Goal: Task Accomplishment & Management: Complete application form

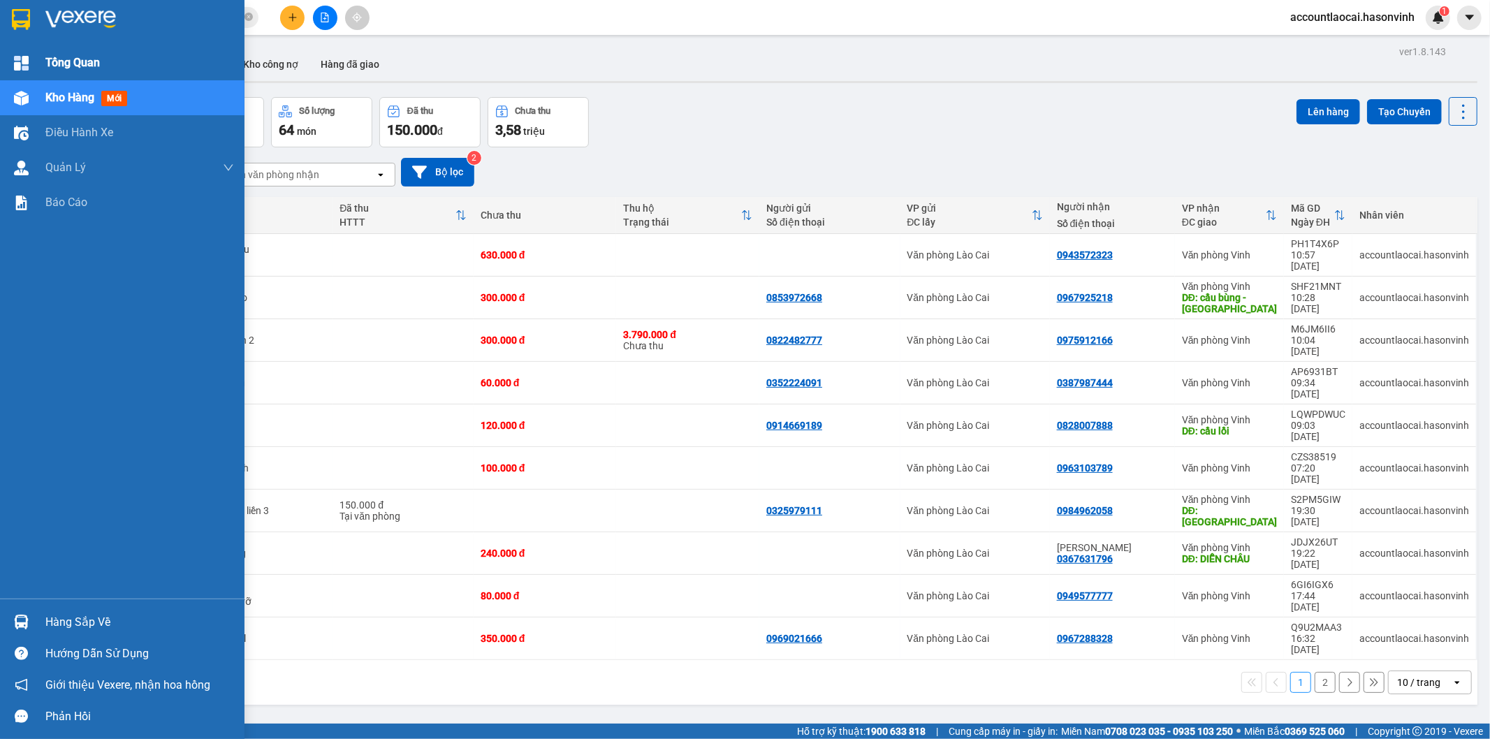
click at [56, 60] on span "Tổng Quan" at bounding box center [72, 62] width 54 height 17
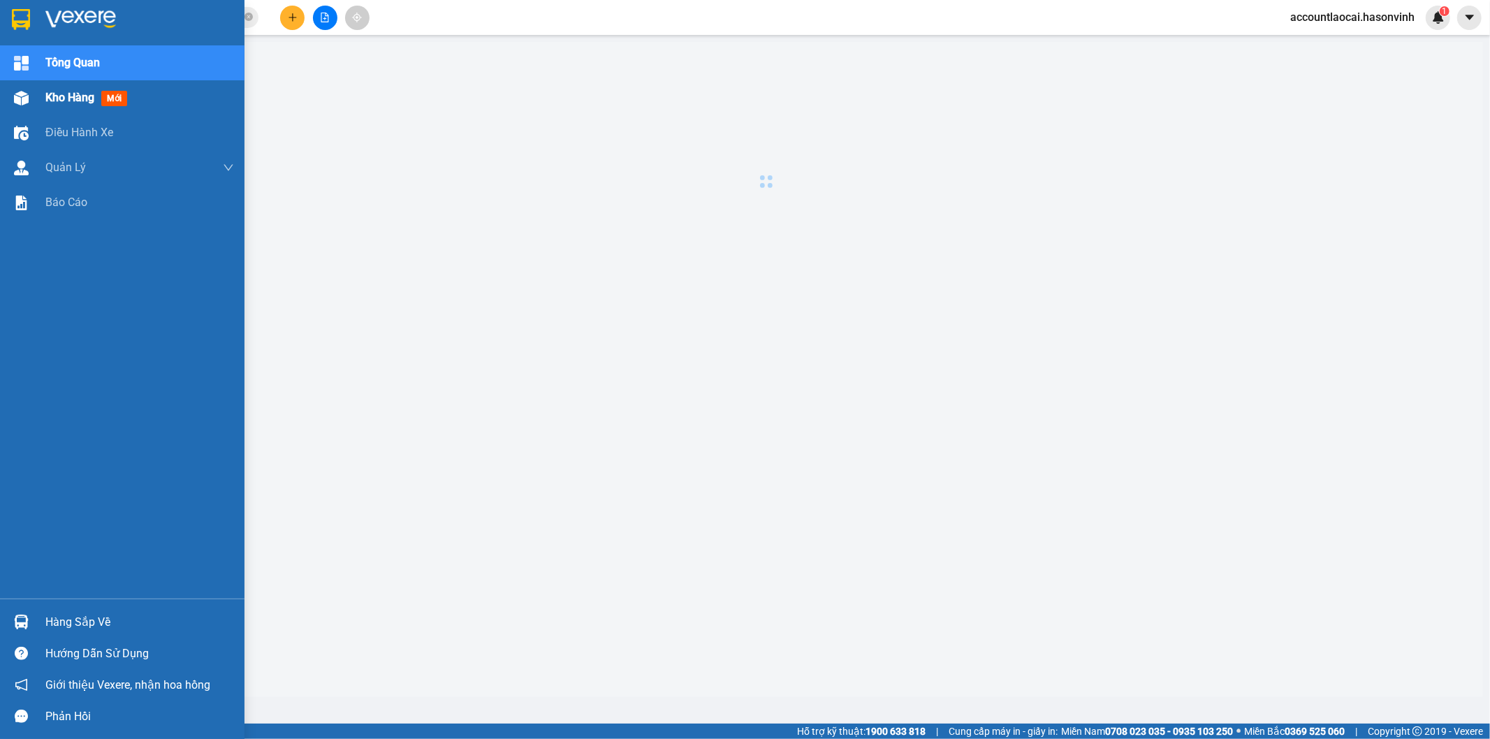
click at [49, 102] on span "Kho hàng" at bounding box center [69, 97] width 49 height 13
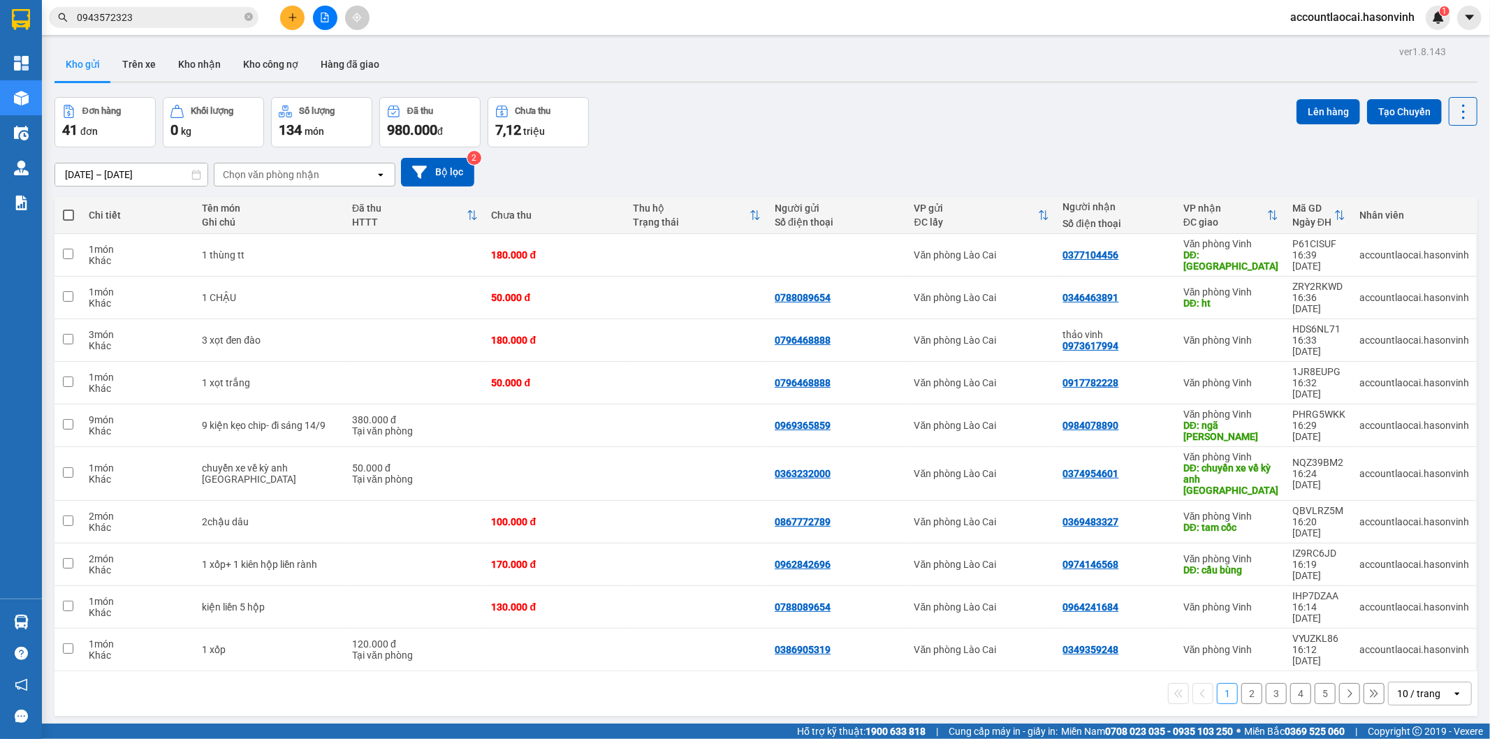
click at [1241, 683] on button "2" at bounding box center [1251, 693] width 21 height 21
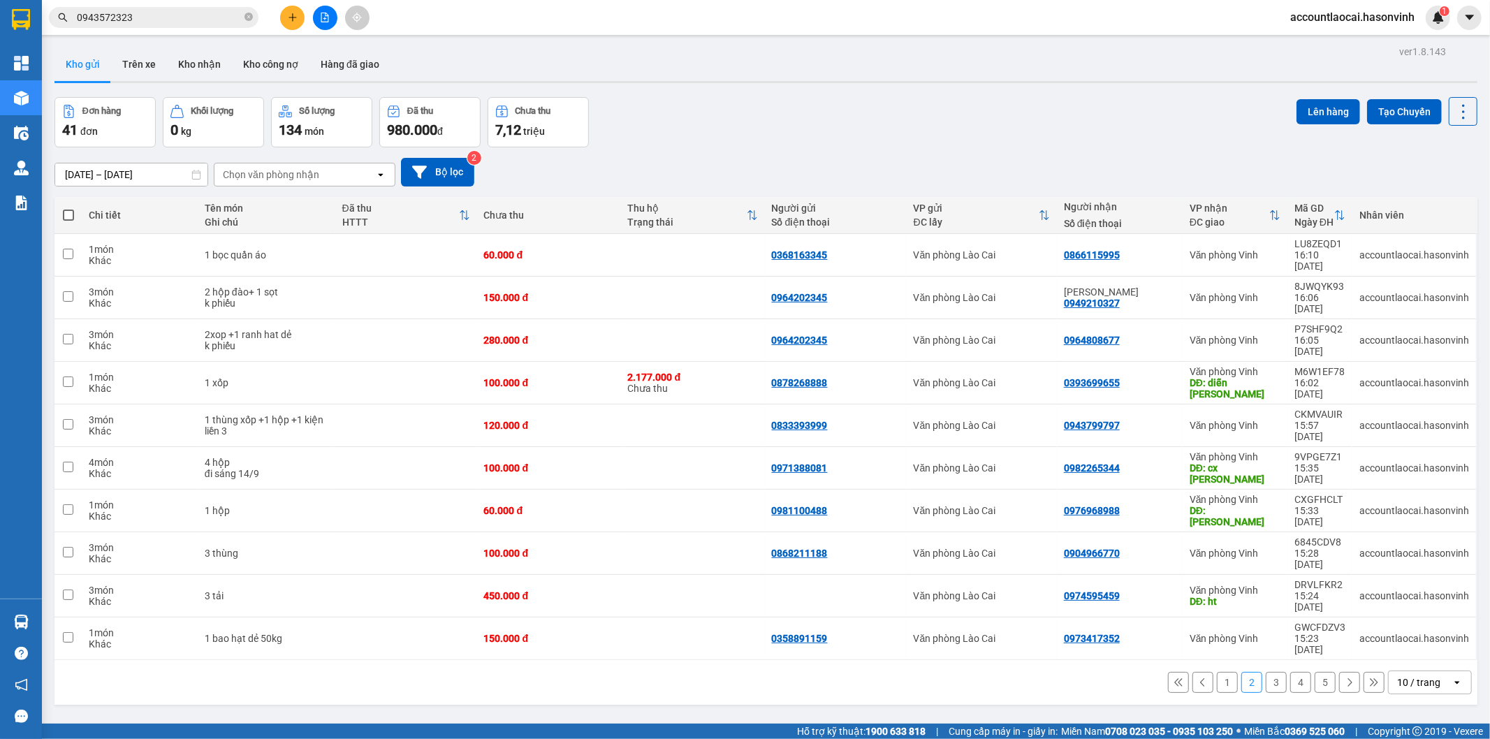
click at [1217, 672] on button "1" at bounding box center [1227, 682] width 21 height 21
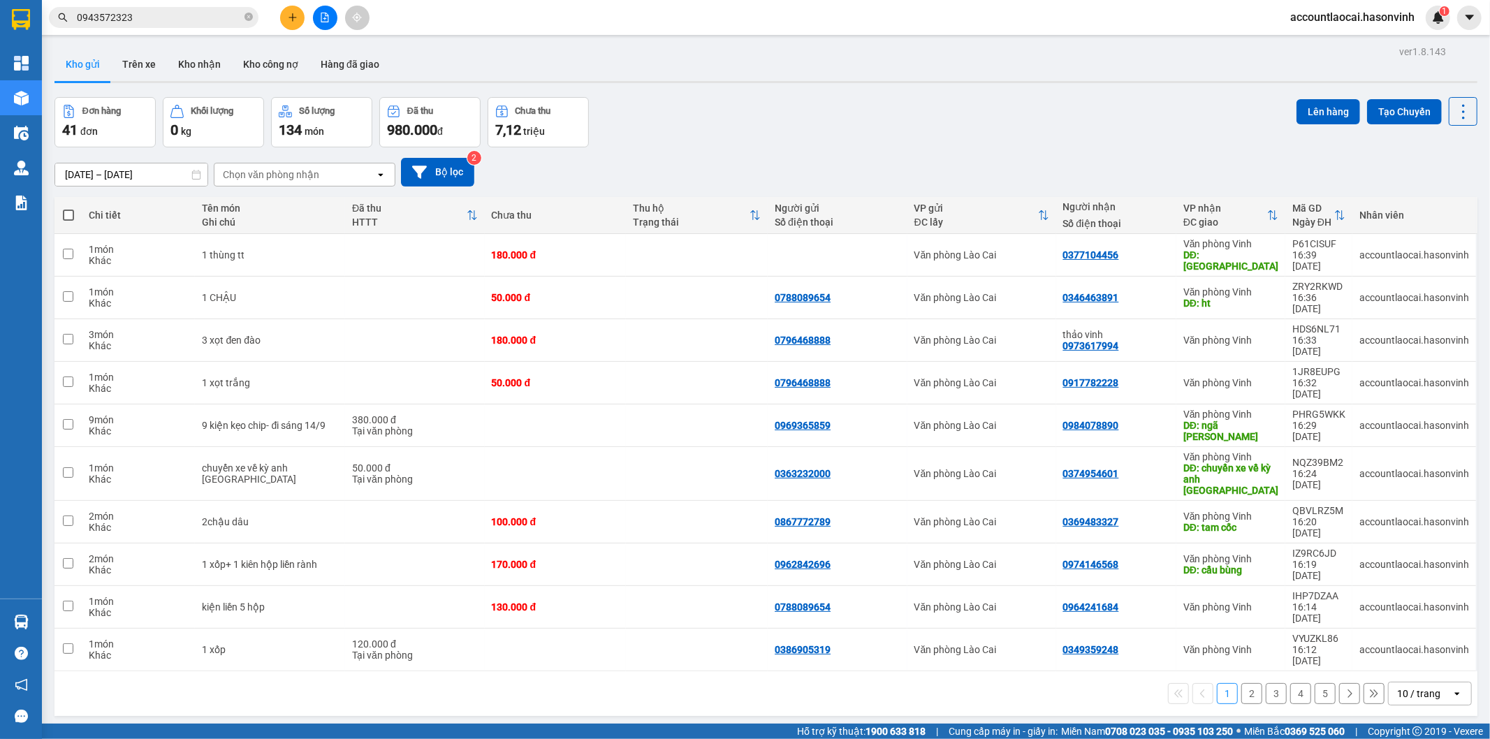
click at [1241, 683] on button "2" at bounding box center [1251, 693] width 21 height 21
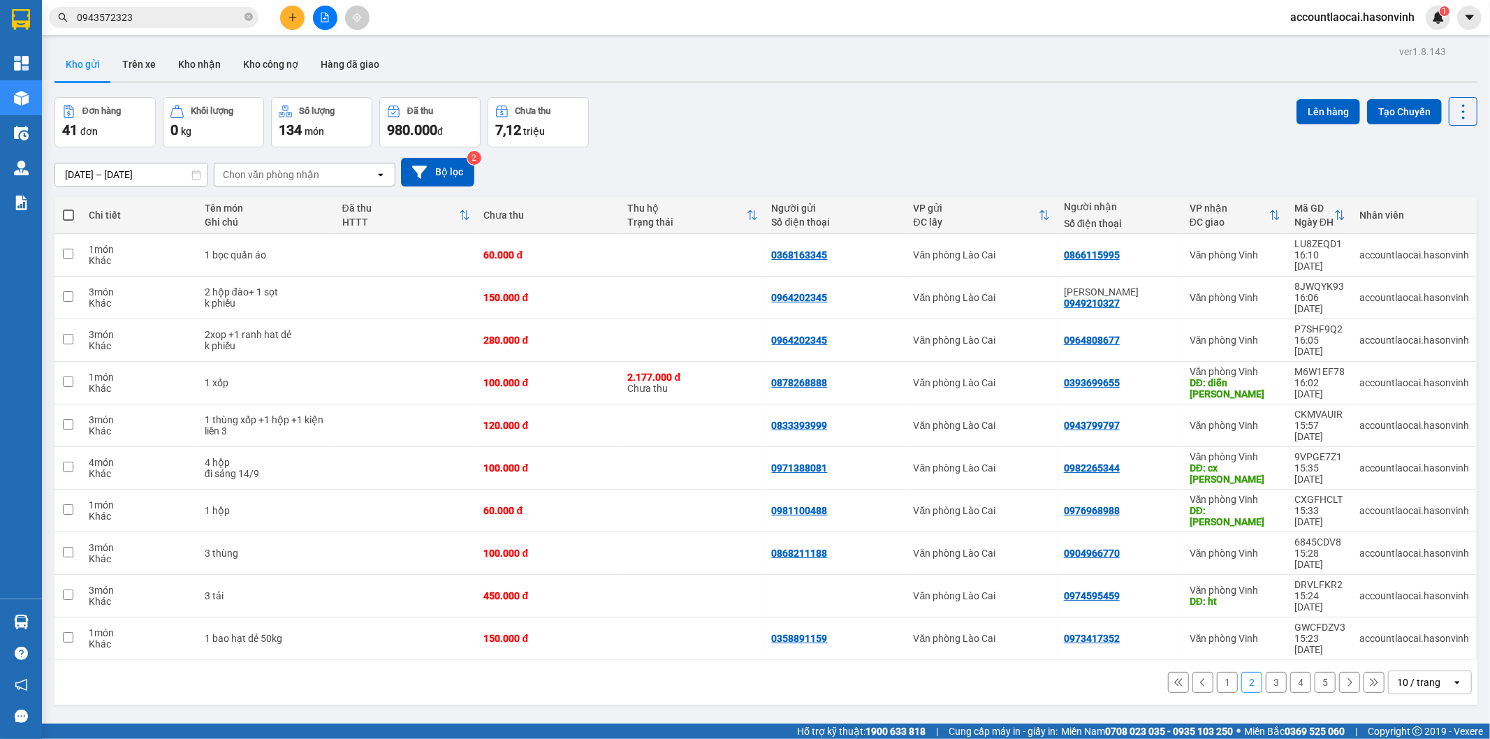
click at [640, 615] on div "ver 1.8.143 Kho gửi Trên xe Kho nhận Kho công nợ Hàng đã giao Đơn hàng 41 đơn K…" at bounding box center [766, 411] width 1434 height 739
click at [285, 10] on button at bounding box center [292, 18] width 24 height 24
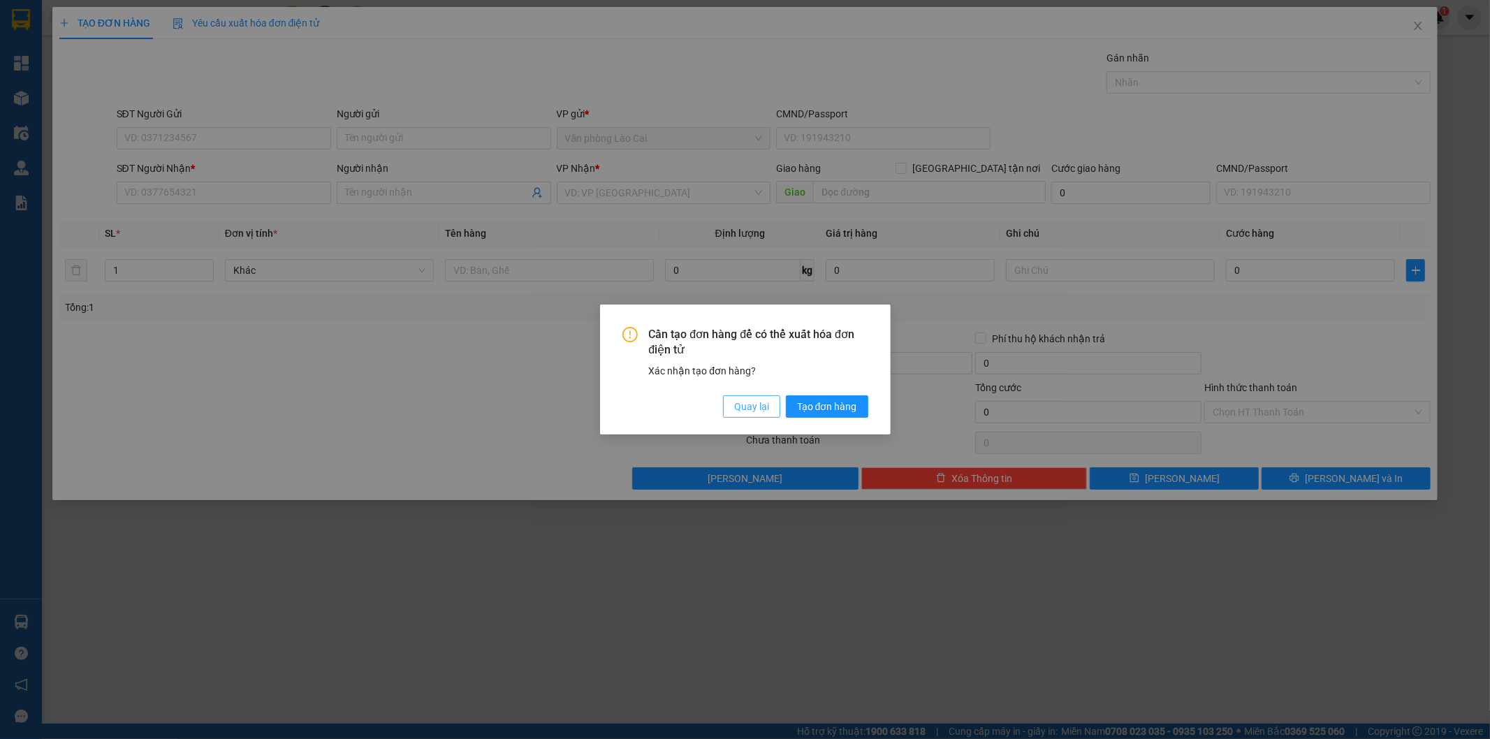
click at [744, 404] on span "Quay lại" at bounding box center [751, 406] width 35 height 15
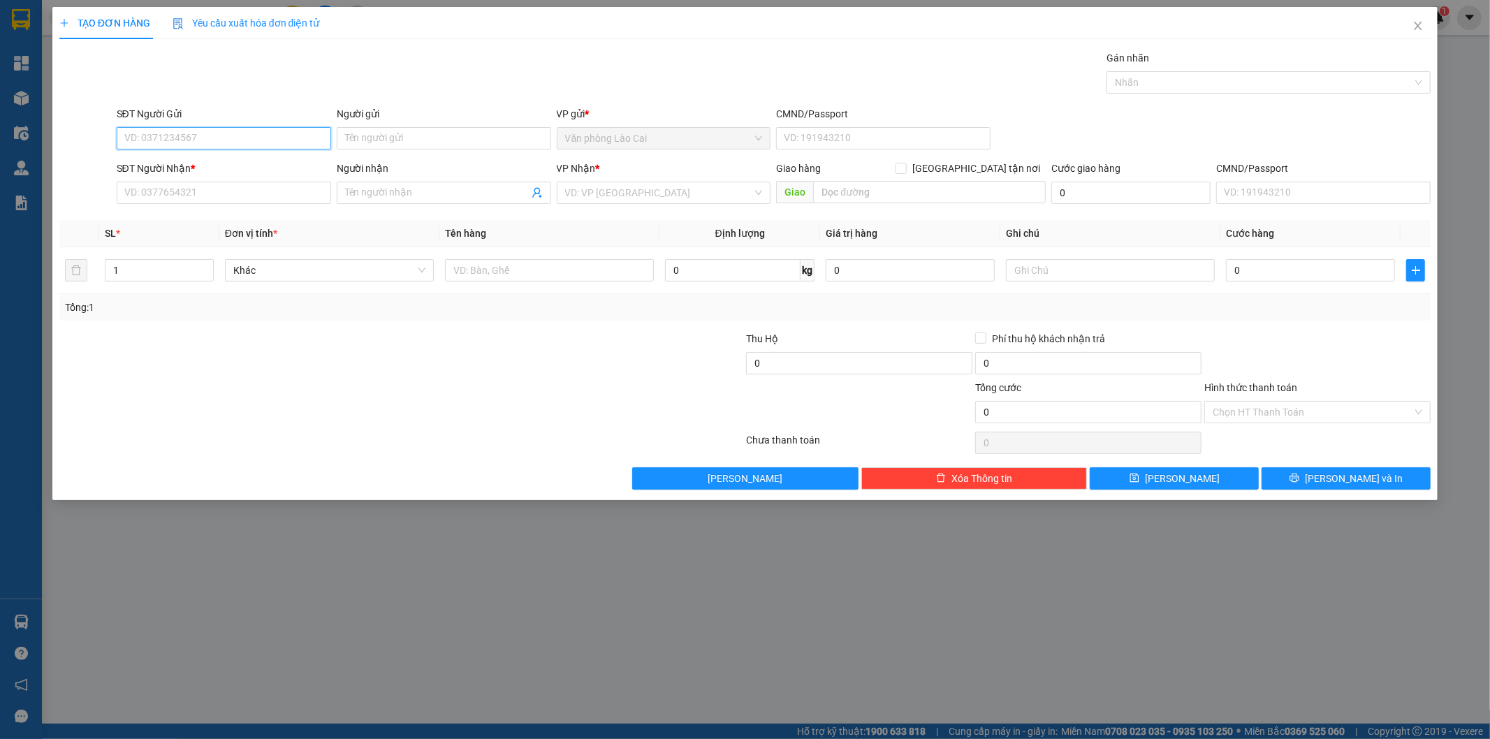
click at [163, 133] on input "SĐT Người Gửi" at bounding box center [224, 138] width 214 height 22
type input "0949119210"
click at [161, 176] on div "0949119210" at bounding box center [224, 166] width 214 height 22
type input "0886479777"
type input "TRUNG"
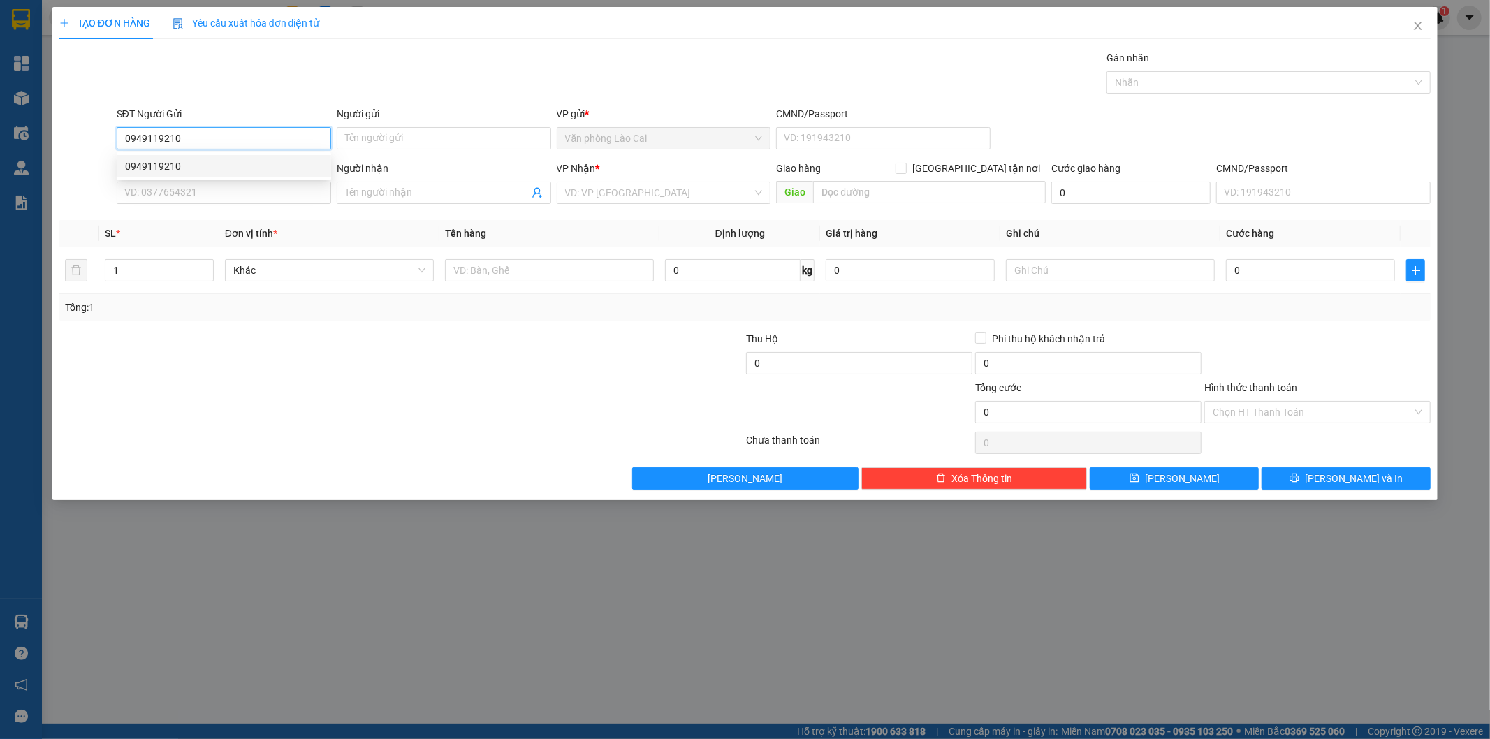
type input "ngã ba thạch long"
type input "100.000"
type input "0949119210"
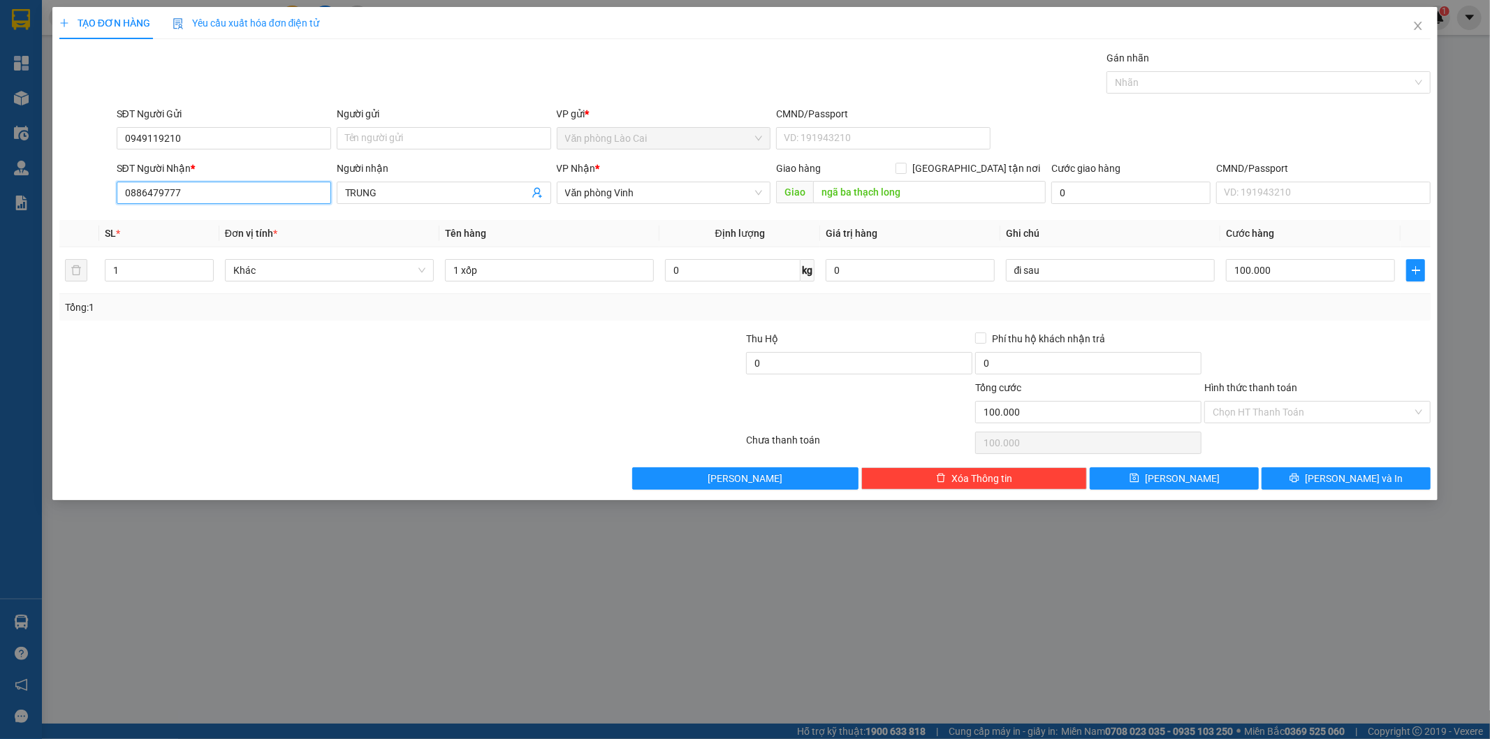
drag, startPoint x: 193, startPoint y: 196, endPoint x: 71, endPoint y: 196, distance: 122.9
click at [71, 196] on div "SĐT Người Nhận * 0886479777 Người nhận TRUNG VP Nhận * Văn phòng Vinh Giao hàng…" at bounding box center [745, 185] width 1374 height 49
type input "0366373352"
click at [148, 220] on div "0366373352" at bounding box center [224, 220] width 198 height 15
type input "hà tĩnh"
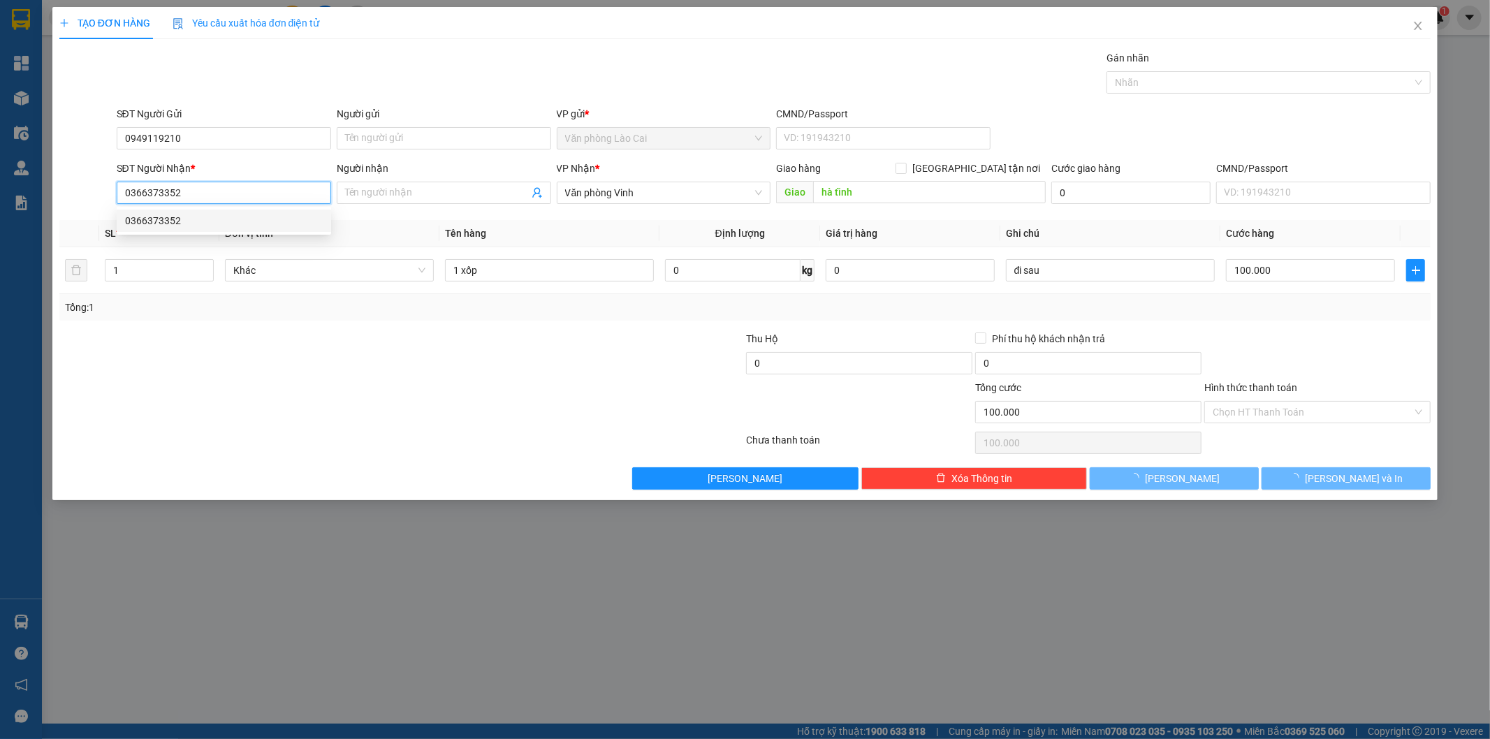
type input "50.000"
type input "0366373352"
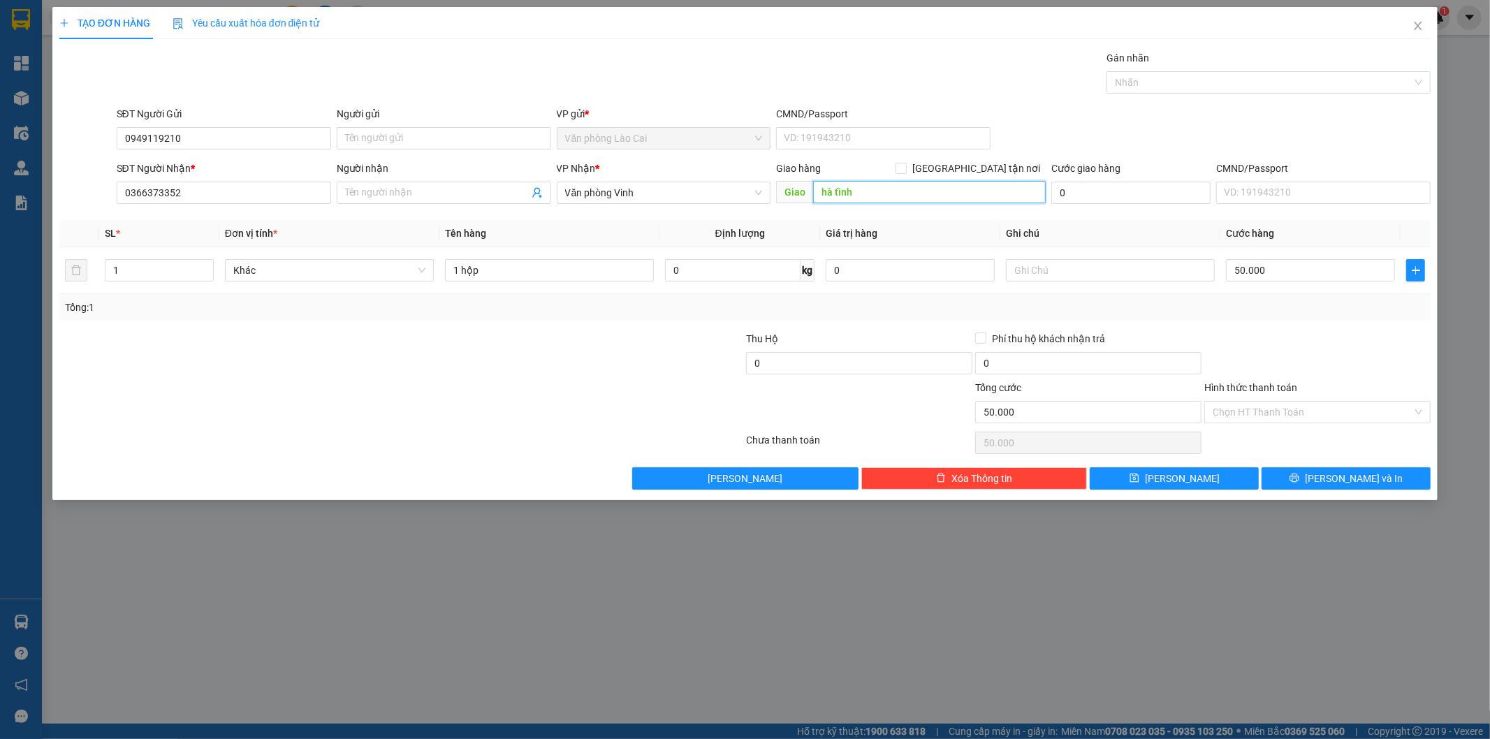
click at [822, 183] on input "hà tĩnh" at bounding box center [929, 192] width 233 height 22
type input "ngã 3 giang"
drag, startPoint x: 510, startPoint y: 267, endPoint x: 461, endPoint y: 277, distance: 49.9
click at [461, 277] on input "1 hộp" at bounding box center [549, 270] width 209 height 22
type input "1 xốp rượu"
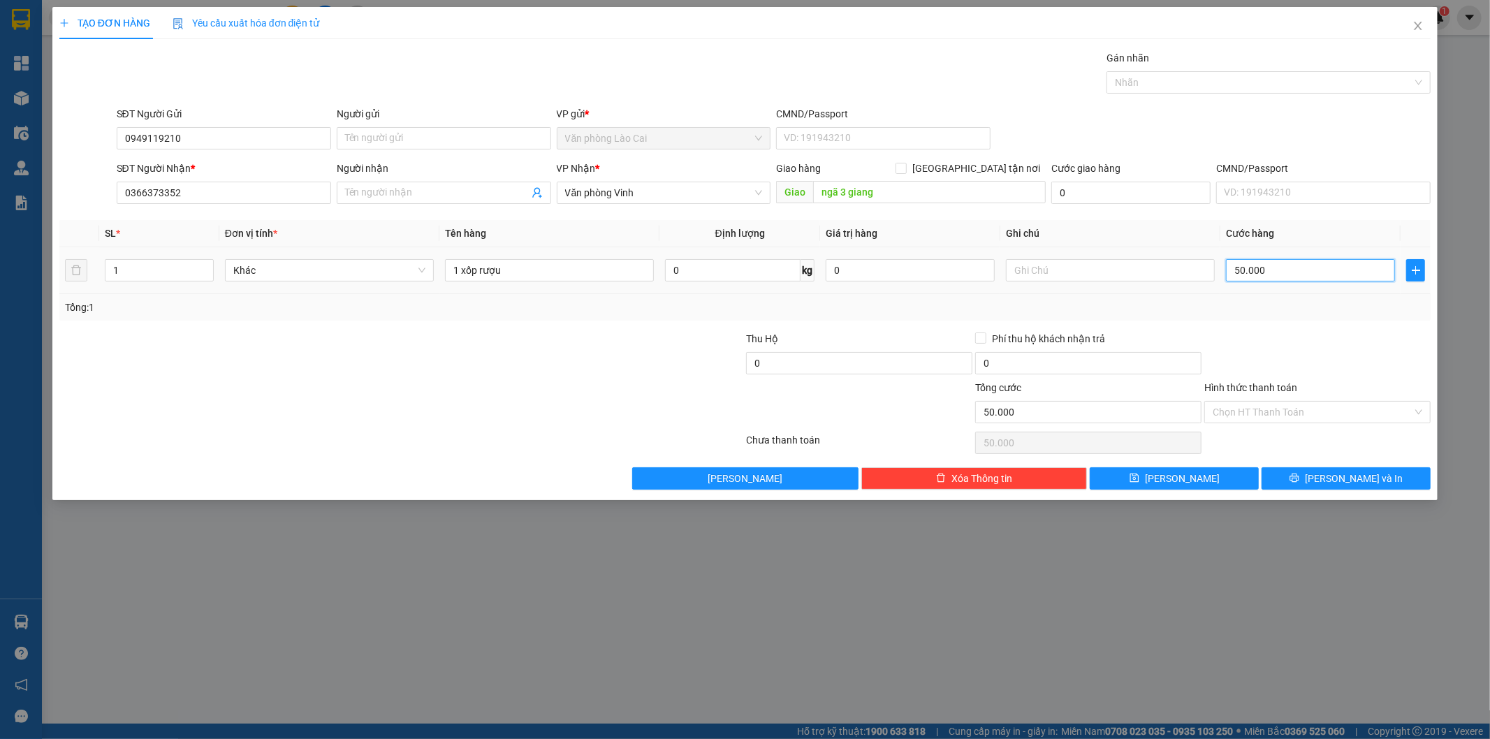
click at [1266, 263] on input "50.000" at bounding box center [1310, 270] width 169 height 22
type input "6"
type input "60"
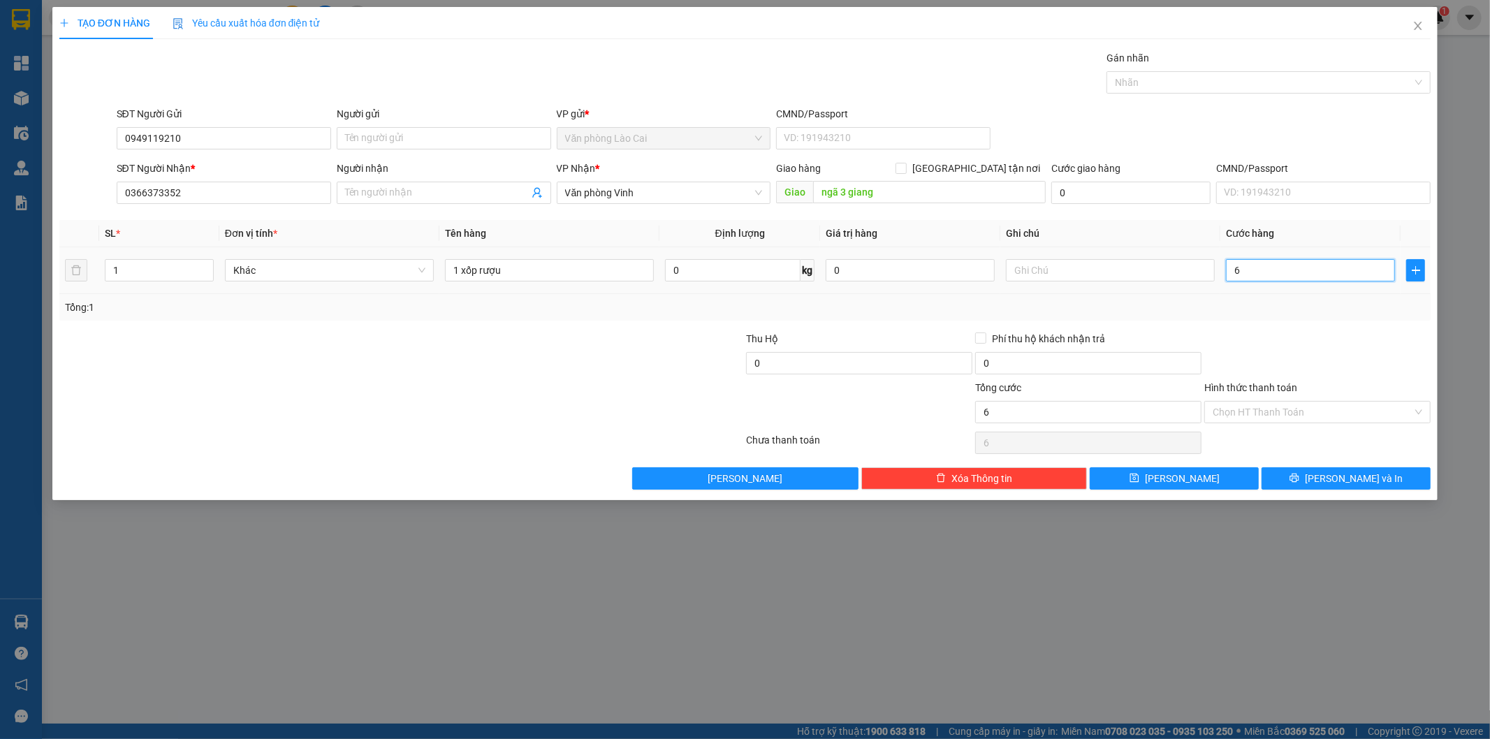
type input "60"
type input "600"
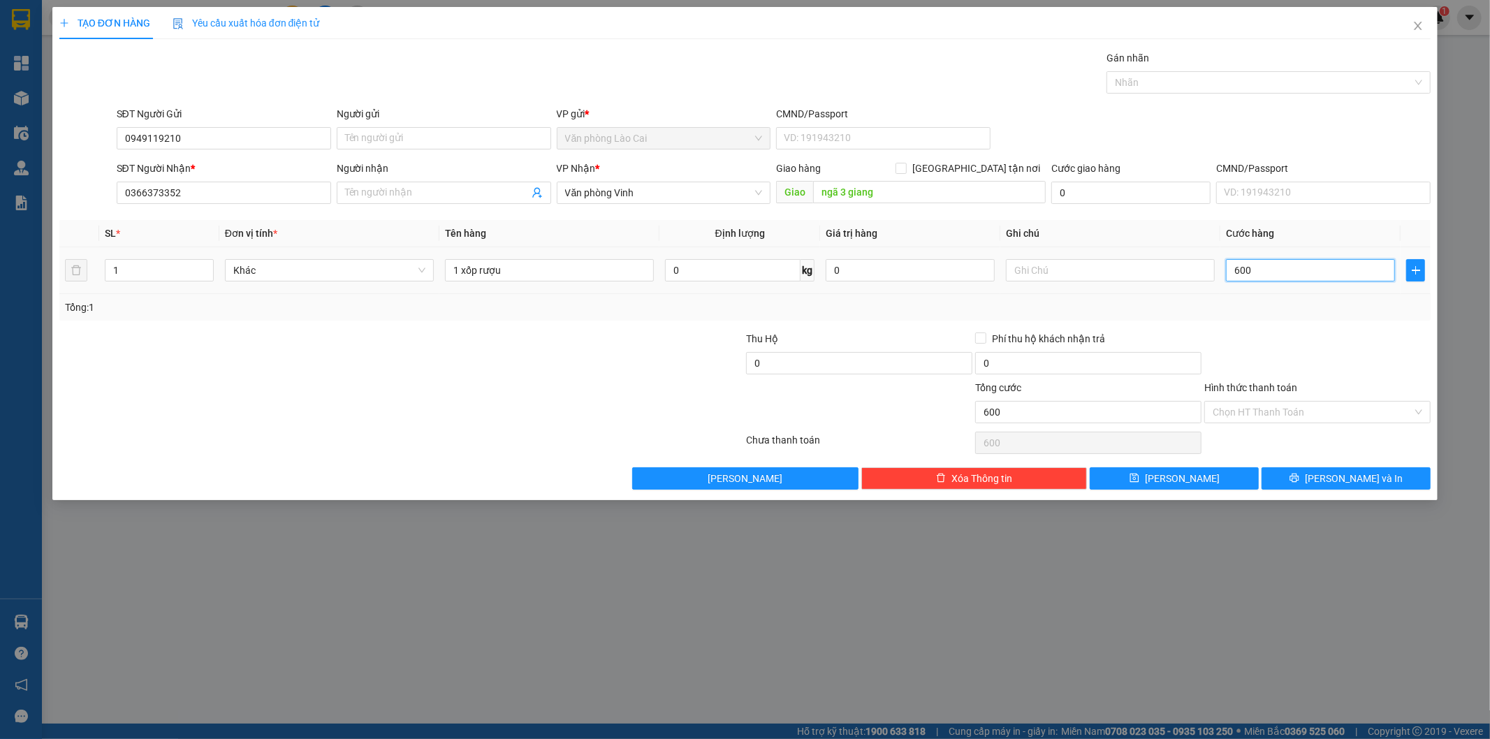
type input "6.000"
type input "60.000"
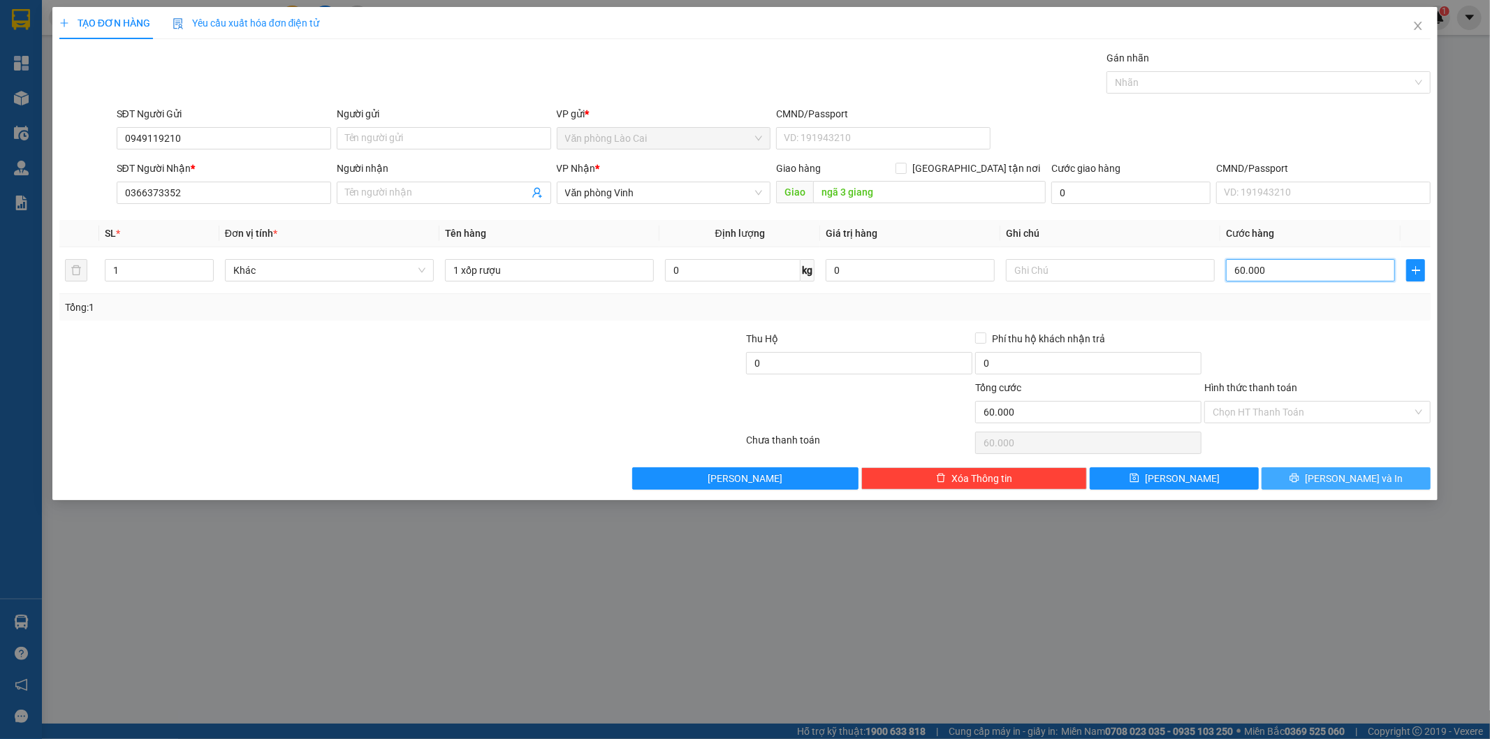
type input "60.000"
drag, startPoint x: 1307, startPoint y: 480, endPoint x: 1235, endPoint y: 395, distance: 112.0
click at [1236, 425] on div "Transit Pickup Surcharge Ids Transit Deliver Surcharge Ids Transit Deliver Surc…" at bounding box center [745, 269] width 1372 height 439
click at [1235, 394] on div "Hình thức thanh toán" at bounding box center [1317, 390] width 226 height 21
drag, startPoint x: 1233, startPoint y: 408, endPoint x: 1233, endPoint y: 449, distance: 41.2
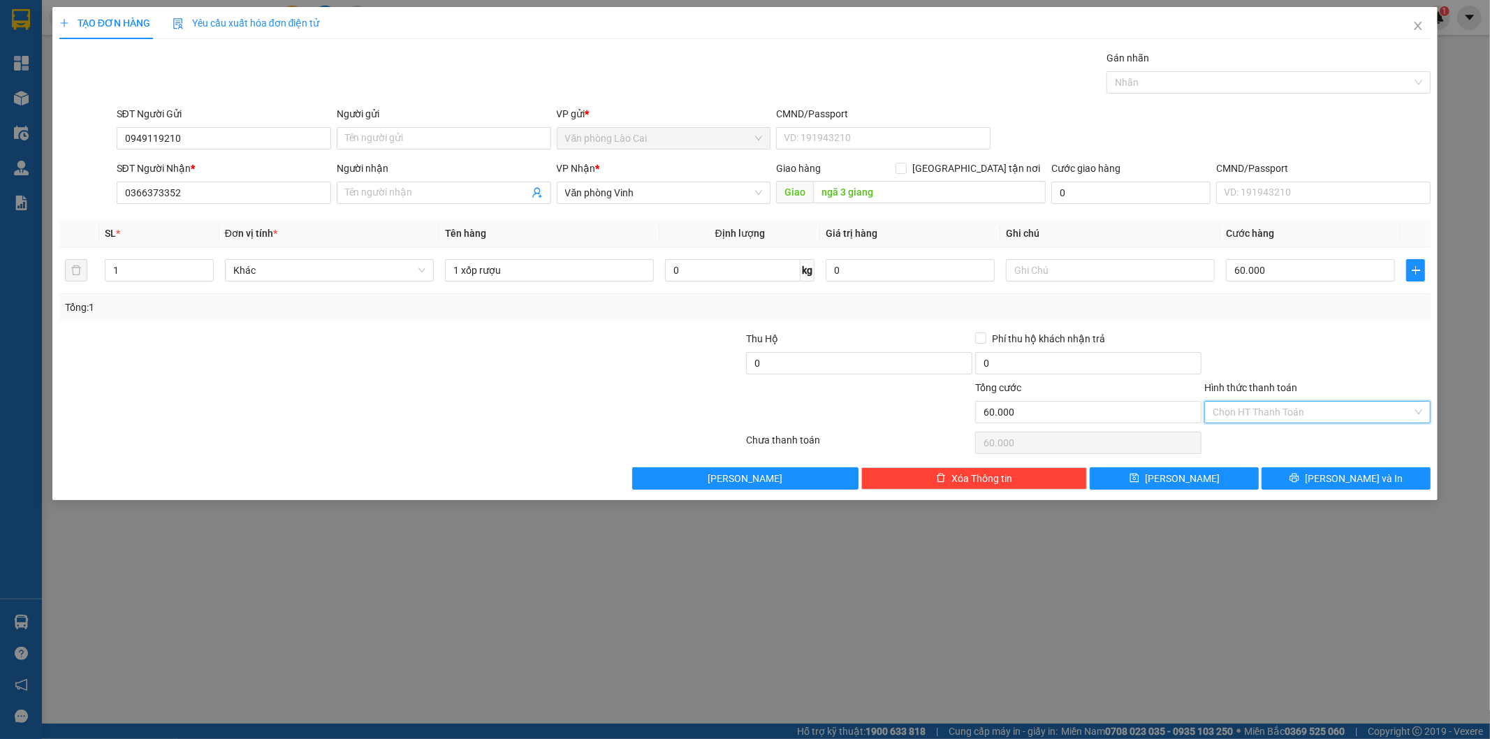
click at [1233, 416] on input "Hình thức thanh toán" at bounding box center [1312, 412] width 200 height 21
click at [1233, 450] on div "Tại văn phòng" at bounding box center [1318, 440] width 226 height 22
type input "0"
click at [1342, 477] on span "[PERSON_NAME] và In" at bounding box center [1354, 478] width 98 height 15
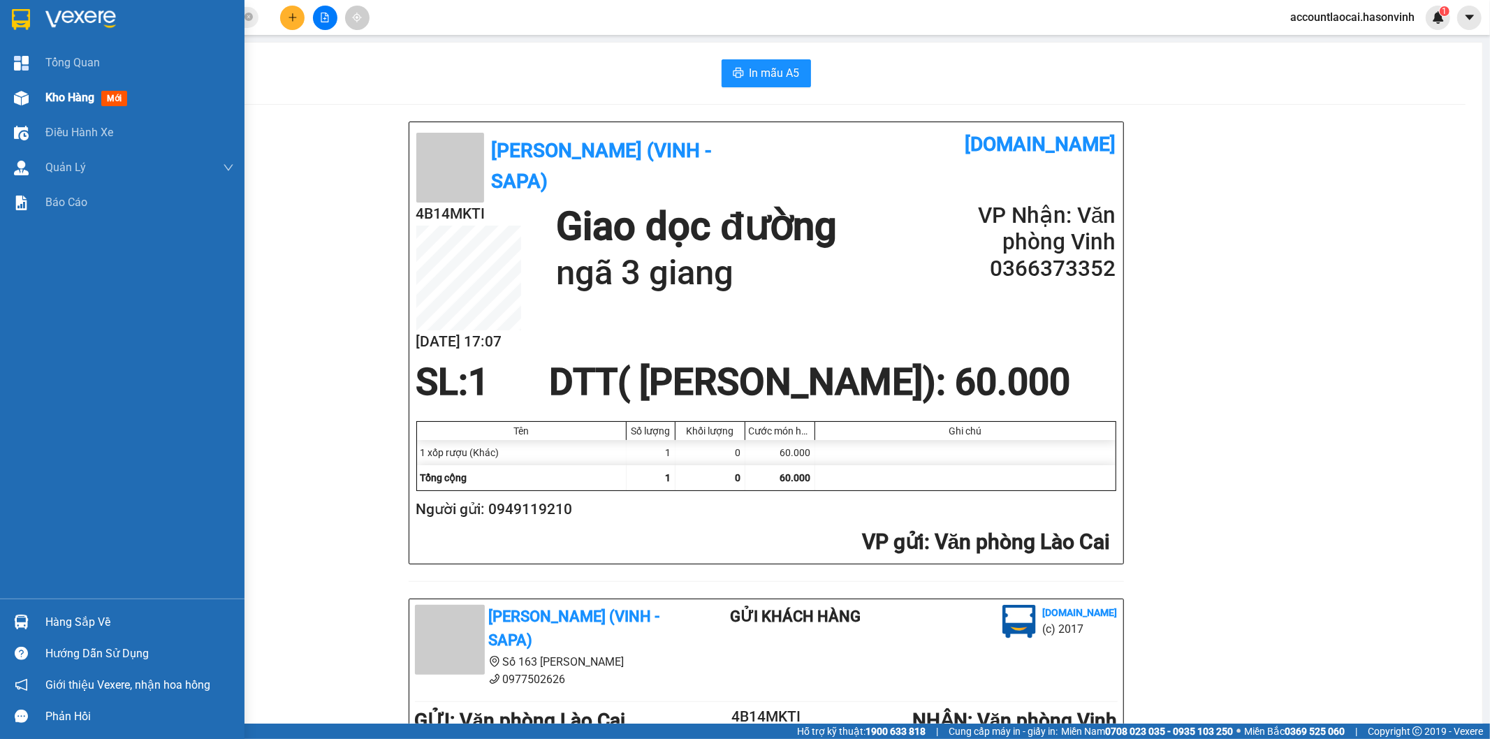
click at [50, 96] on span "Kho hàng" at bounding box center [69, 97] width 49 height 13
